Goal: Transaction & Acquisition: Purchase product/service

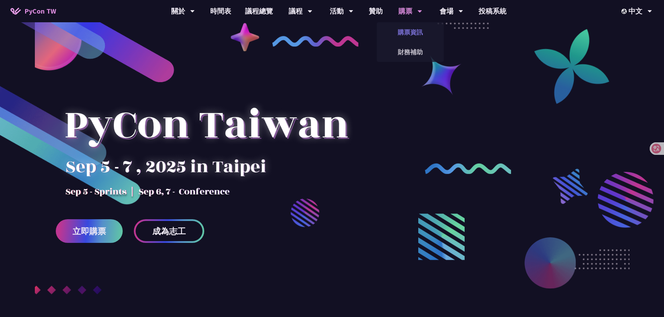
click at [413, 33] on link "購票資訊" at bounding box center [410, 32] width 67 height 16
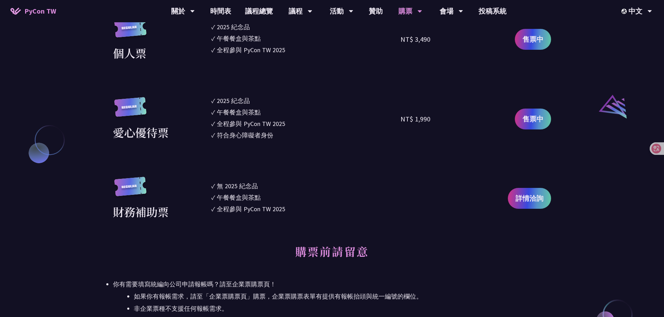
scroll to position [732, 0]
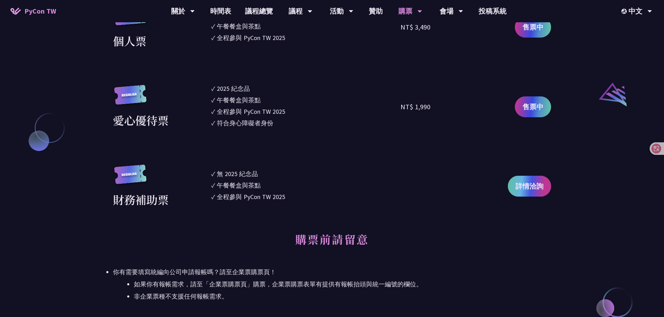
click at [535, 186] on span "詳情洽詢" at bounding box center [529, 186] width 28 height 10
click at [534, 109] on span "售票中" at bounding box center [532, 107] width 21 height 10
click at [401, 56] on link "財務補助" at bounding box center [410, 52] width 67 height 16
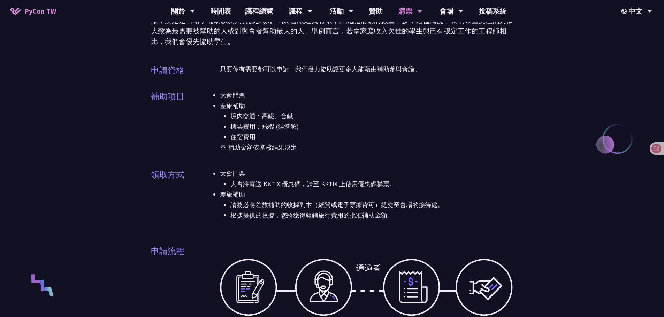
scroll to position [70, 0]
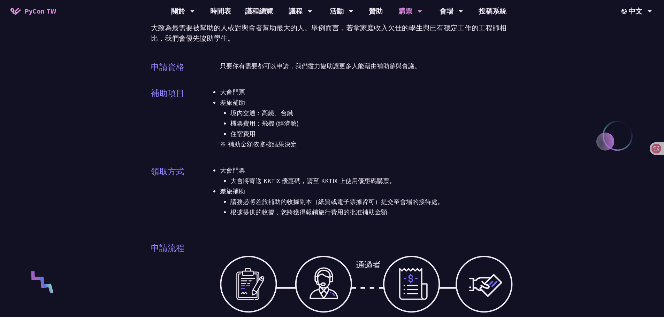
click at [418, 183] on li "大會將寄送 KKTIX 優惠碼，請至 KKTIX 上使用優惠碼購票。" at bounding box center [371, 181] width 283 height 10
click at [385, 214] on li "根據提供的收據，您將獲得報銷旅行費用的批准補助金額。" at bounding box center [371, 212] width 283 height 10
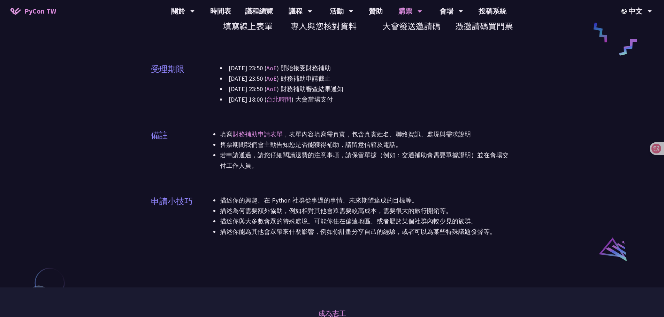
scroll to position [383, 0]
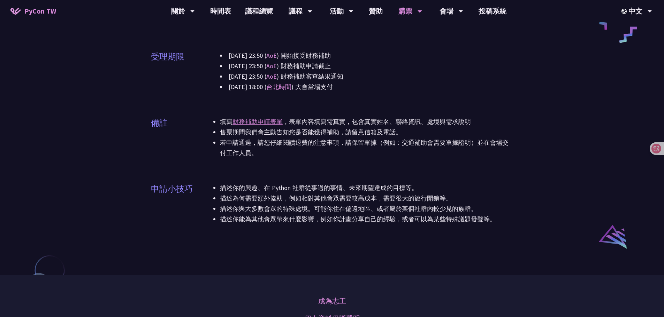
drag, startPoint x: 365, startPoint y: 193, endPoint x: 406, endPoint y: 158, distance: 53.4
click at [366, 193] on li "描述你的興趣、在 Python 社群從事過的事情、未來期望達成的目標等。" at bounding box center [366, 188] width 293 height 10
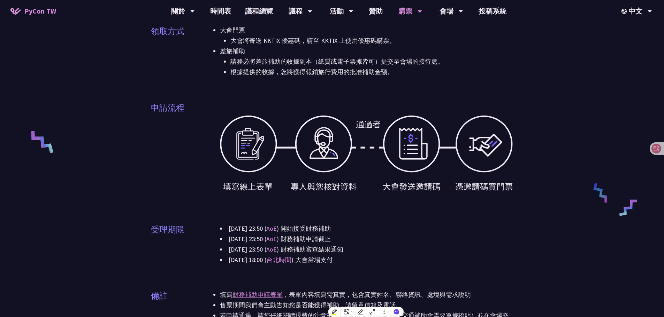
scroll to position [209, 0]
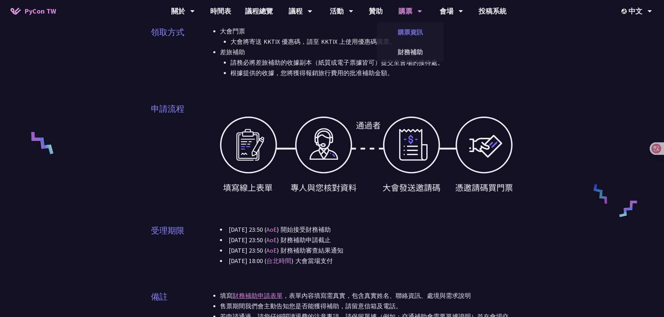
click at [414, 36] on link "購票資訊" at bounding box center [410, 32] width 67 height 16
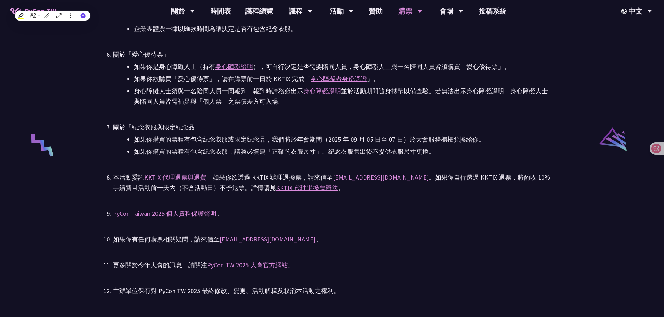
scroll to position [1324, 0]
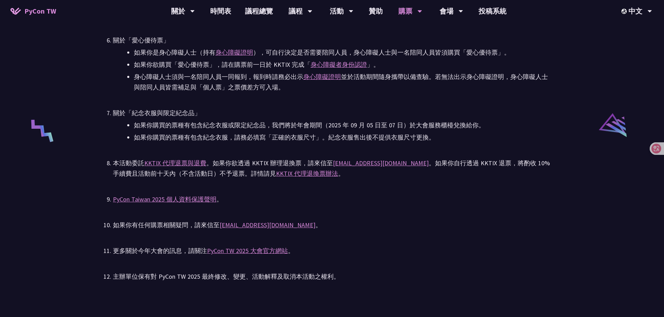
drag, startPoint x: 364, startPoint y: 98, endPoint x: 388, endPoint y: 59, distance: 46.0
click at [364, 99] on ul "PyCon TW 2025 為公開售票活動。所有參與者（包含講者與籌備人員），均需透過對 PyCon TW 貢獻或付費參與。詳見 Everybody Cont…" at bounding box center [332, 63] width 438 height 437
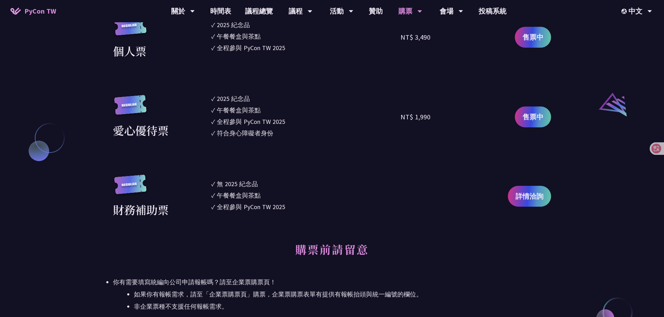
scroll to position [732, 0]
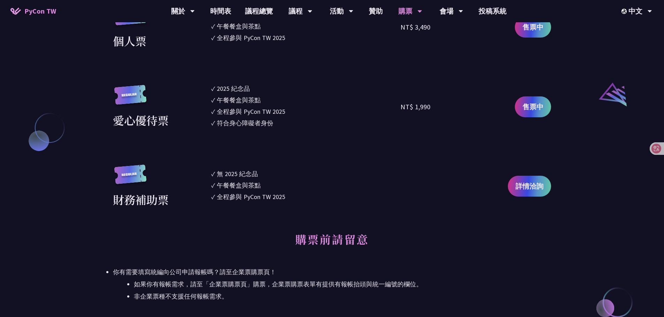
click at [465, 171] on div at bounding box center [447, 187] width 95 height 44
click at [519, 187] on span "詳情洽詢" at bounding box center [529, 186] width 28 height 10
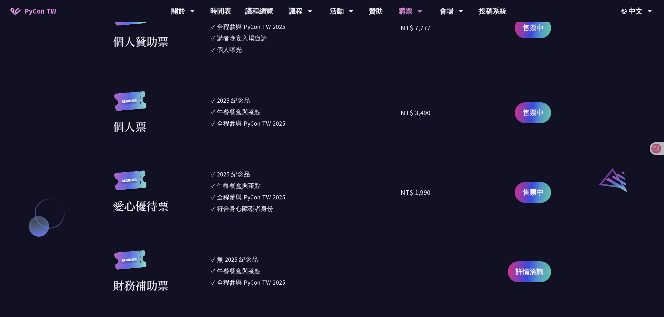
scroll to position [662, 0]
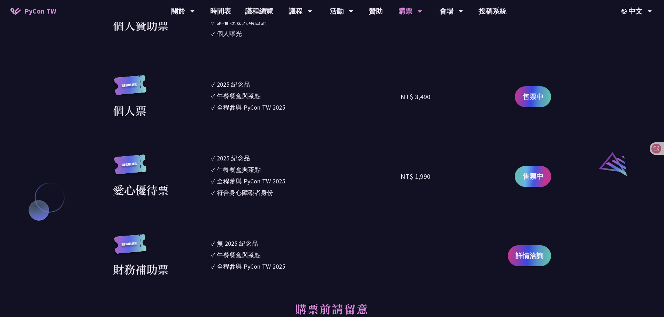
click at [535, 174] on span "售票中" at bounding box center [532, 176] width 21 height 10
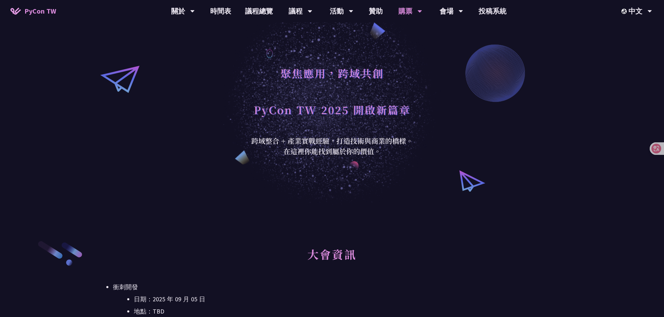
scroll to position [0, 0]
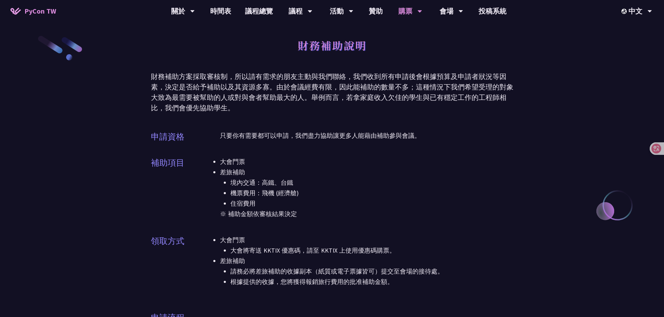
click at [323, 184] on li "境內交通：高鐵、台鐵" at bounding box center [371, 183] width 283 height 10
click at [321, 181] on li "境內交通：高鐵、台鐵" at bounding box center [371, 183] width 283 height 10
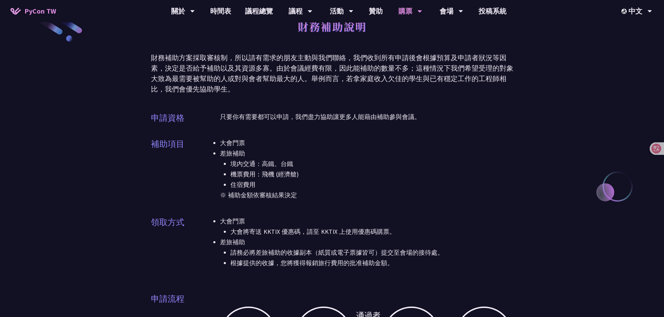
scroll to position [35, 0]
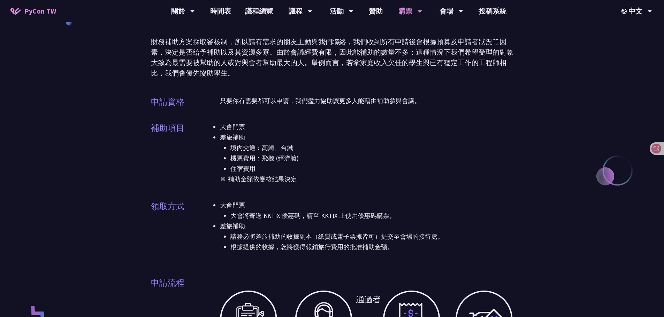
click at [319, 181] on p "※ 補助金額依審核結果決定" at bounding box center [366, 179] width 293 height 10
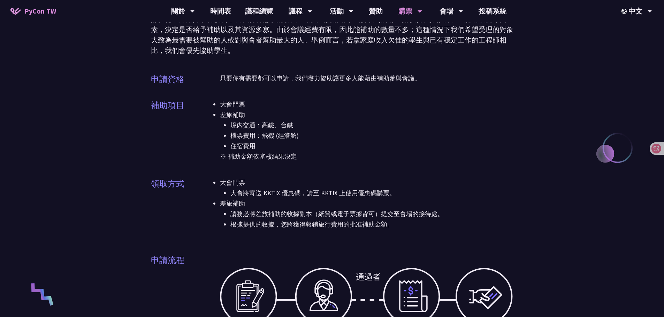
scroll to position [70, 0]
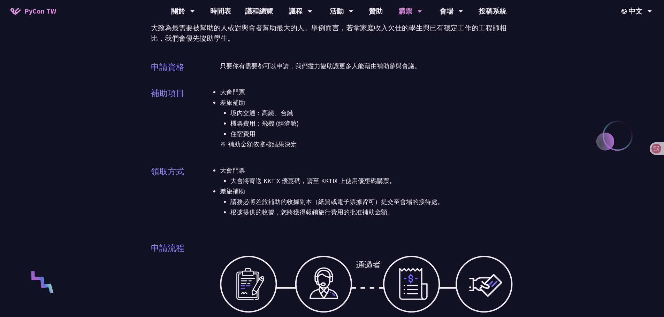
drag, startPoint x: 226, startPoint y: 182, endPoint x: 297, endPoint y: 183, distance: 70.8
click at [297, 183] on ul "大會將寄送 KKTIX 優惠碼，請至 KKTIX 上使用優惠碼購票。" at bounding box center [366, 181] width 293 height 10
drag, startPoint x: 306, startPoint y: 181, endPoint x: 397, endPoint y: 180, distance: 90.6
click at [397, 180] on li "大會將寄送 KKTIX 優惠碼，請至 KKTIX 上使用優惠碼購票。" at bounding box center [371, 181] width 283 height 10
drag, startPoint x: 299, startPoint y: 188, endPoint x: 288, endPoint y: 188, distance: 11.2
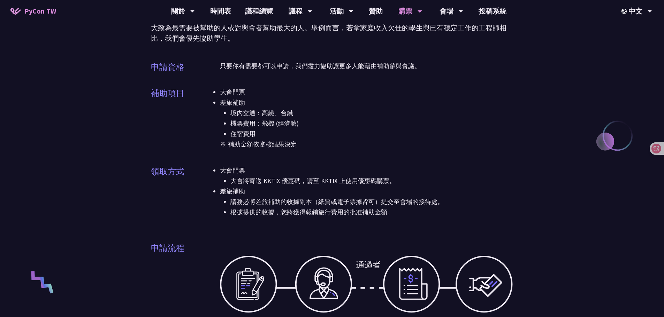
click at [298, 189] on li "差旅補助 請務必將差旅補助的收據副本（紙質或電子票據皆可）提交至會場的接待處。 根據提供的收據，您將獲得報銷旅行費用的批准補助金額。" at bounding box center [366, 201] width 293 height 31
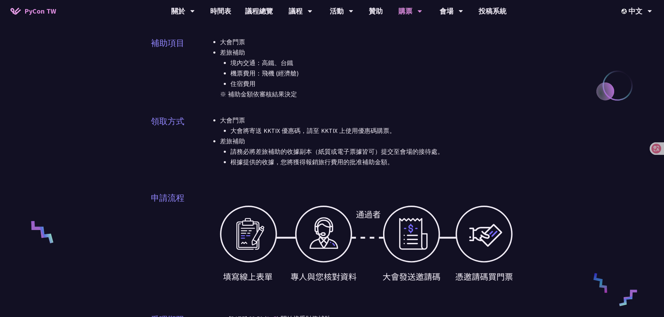
scroll to position [139, 0]
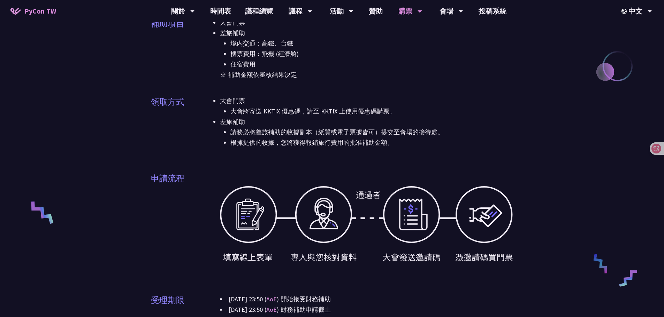
drag, startPoint x: 398, startPoint y: 170, endPoint x: 393, endPoint y: 173, distance: 5.1
click at [398, 171] on div "申請流程" at bounding box center [332, 226] width 362 height 124
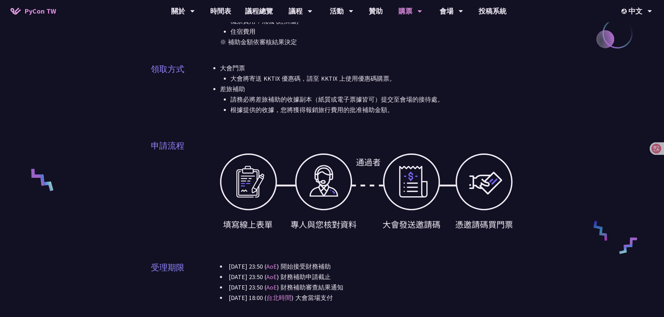
scroll to position [314, 0]
